Goal: Understand process/instructions: Learn how to perform a task or action

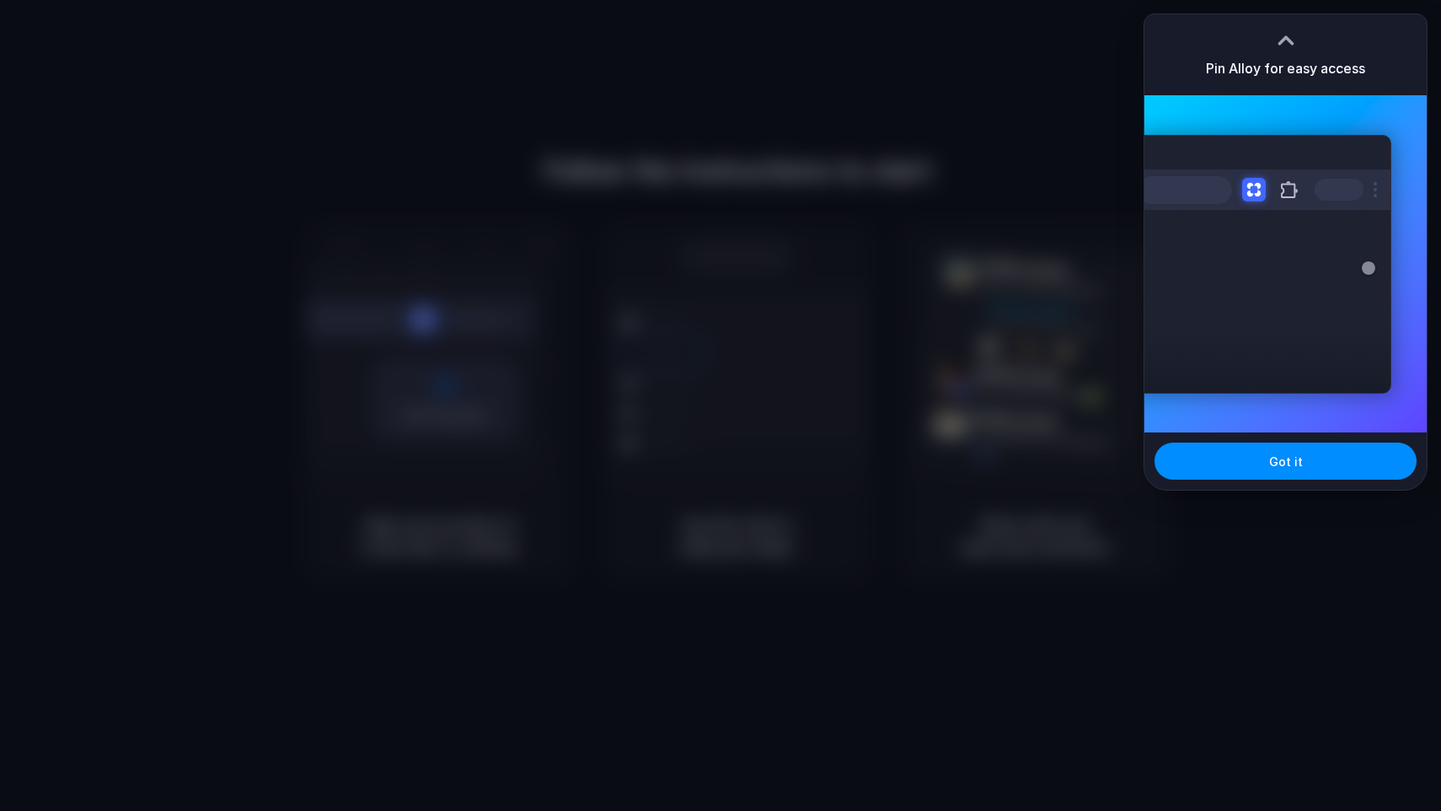
click at [1250, 203] on div at bounding box center [1264, 189] width 253 height 40
click at [1284, 452] on button "Got it" at bounding box center [1286, 460] width 262 height 37
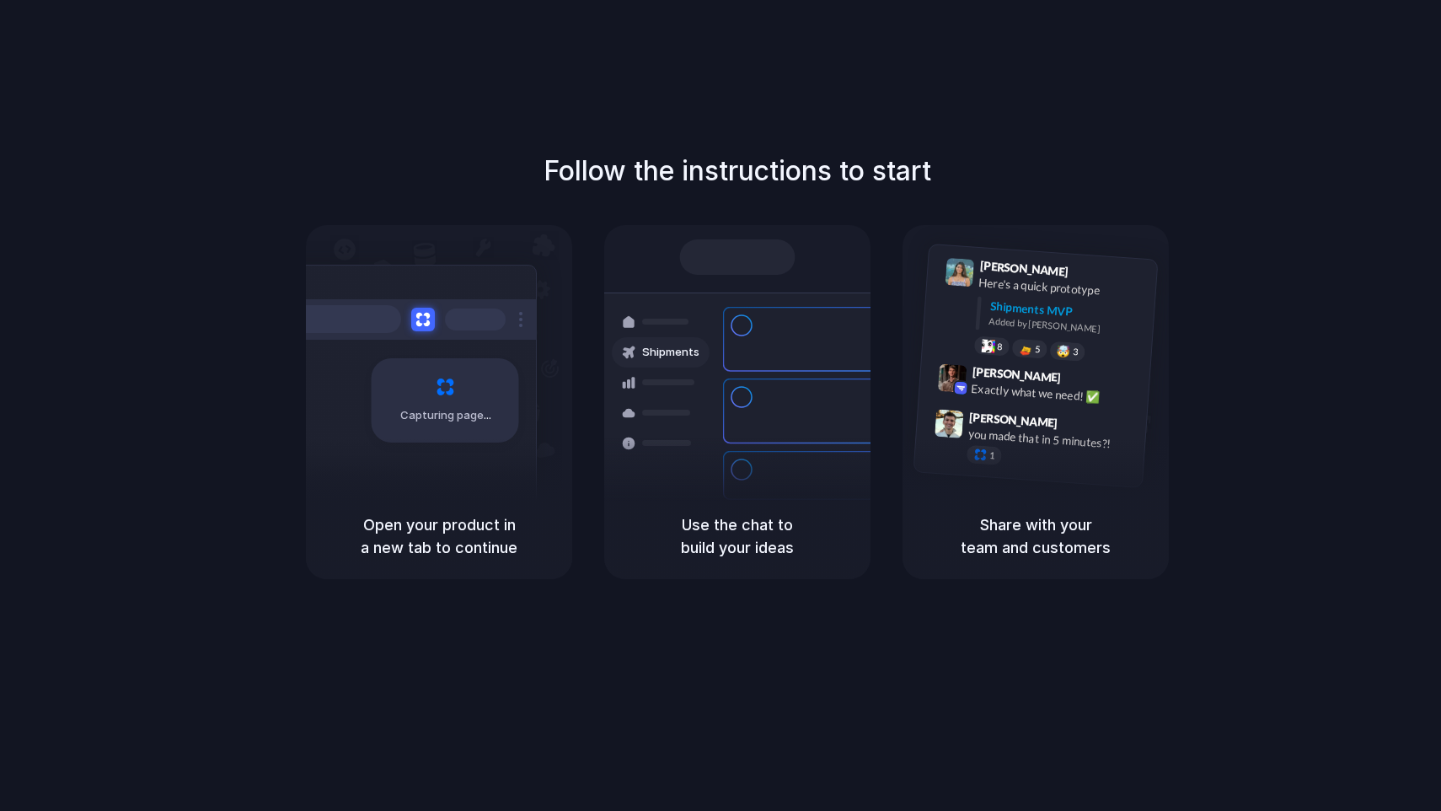
click at [451, 516] on h5 "Open your product in a new tab to continue" at bounding box center [439, 536] width 226 height 46
click at [453, 347] on div "Capturing page" at bounding box center [409, 394] width 255 height 259
click at [1330, 143] on div "Follow the instructions to start Capturing page Open your product in a new tab …" at bounding box center [737, 422] width 1475 height 844
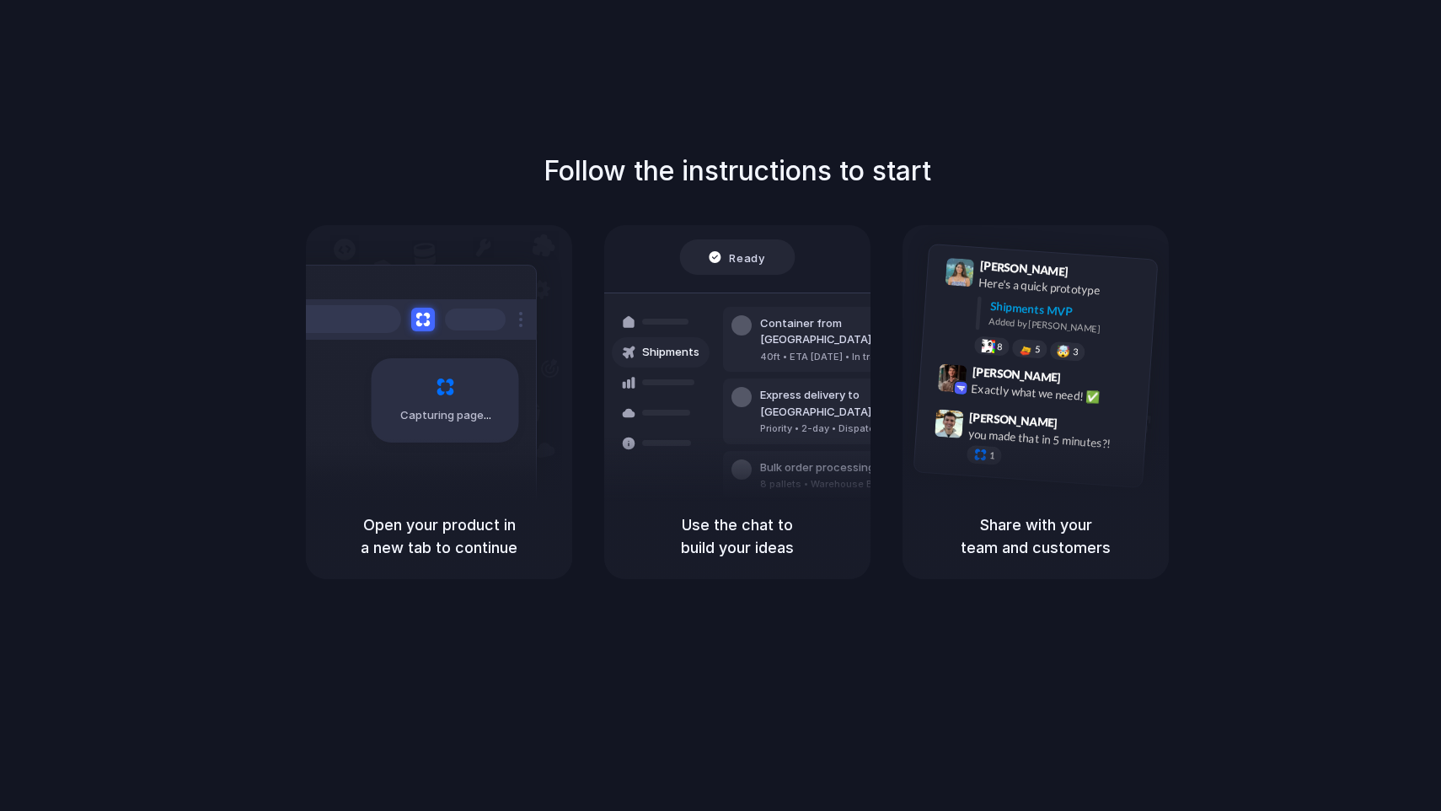
click at [1167, 200] on div "Follow the instructions to start Capturing page Open your product in a new tab …" at bounding box center [737, 365] width 1441 height 428
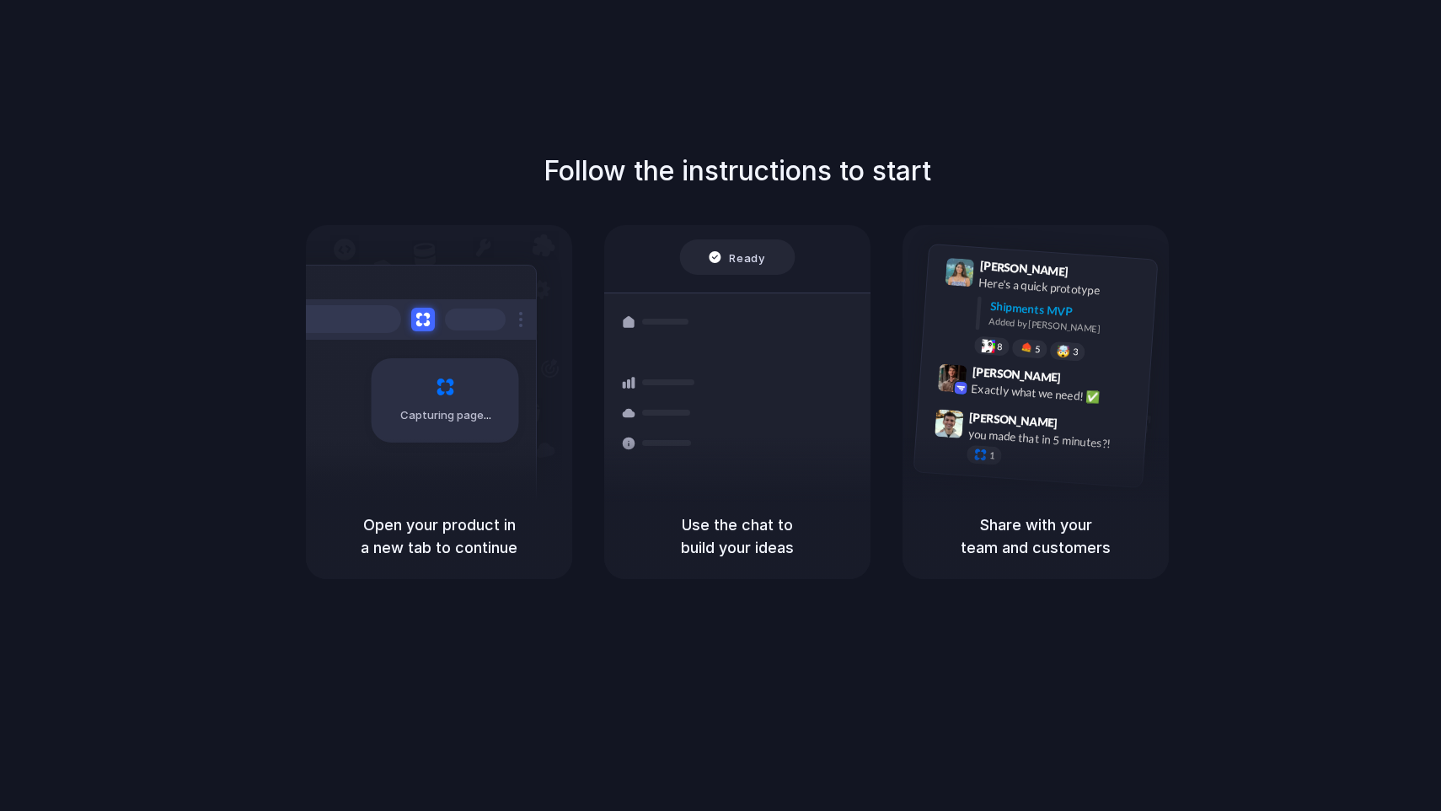
click at [1070, 138] on div "Follow the instructions to start Capturing page Open your product in a new tab …" at bounding box center [737, 422] width 1475 height 844
